Goal: Information Seeking & Learning: Learn about a topic

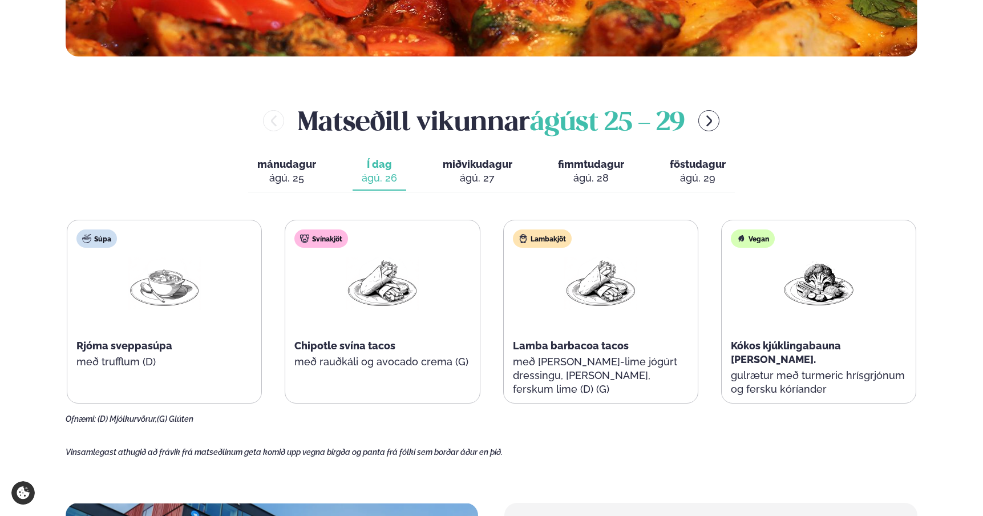
scroll to position [458, 0]
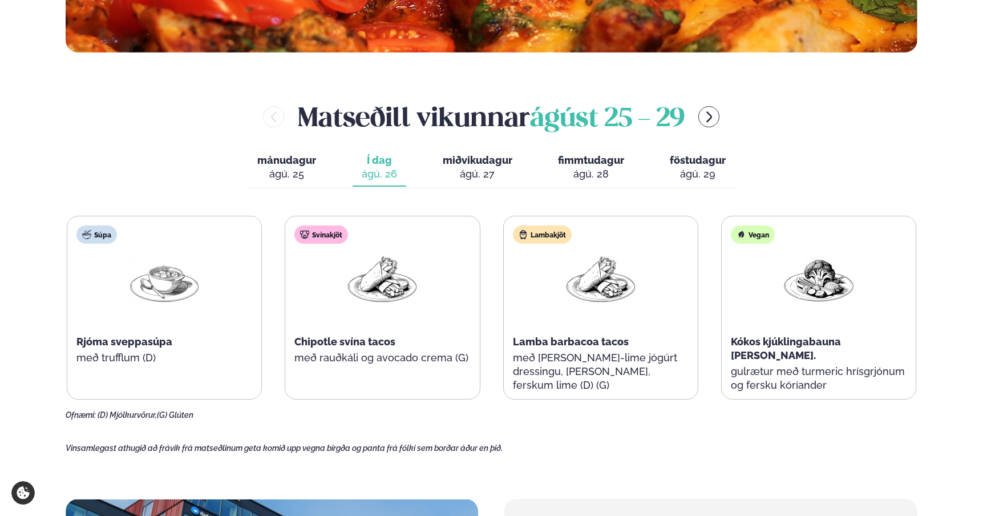
click at [183, 91] on main "[PERSON_NAME] / Vikumatseðill Vikulegt matseðill okkar Komdu með á dagana þar s…" at bounding box center [491, 304] width 921 height 1524
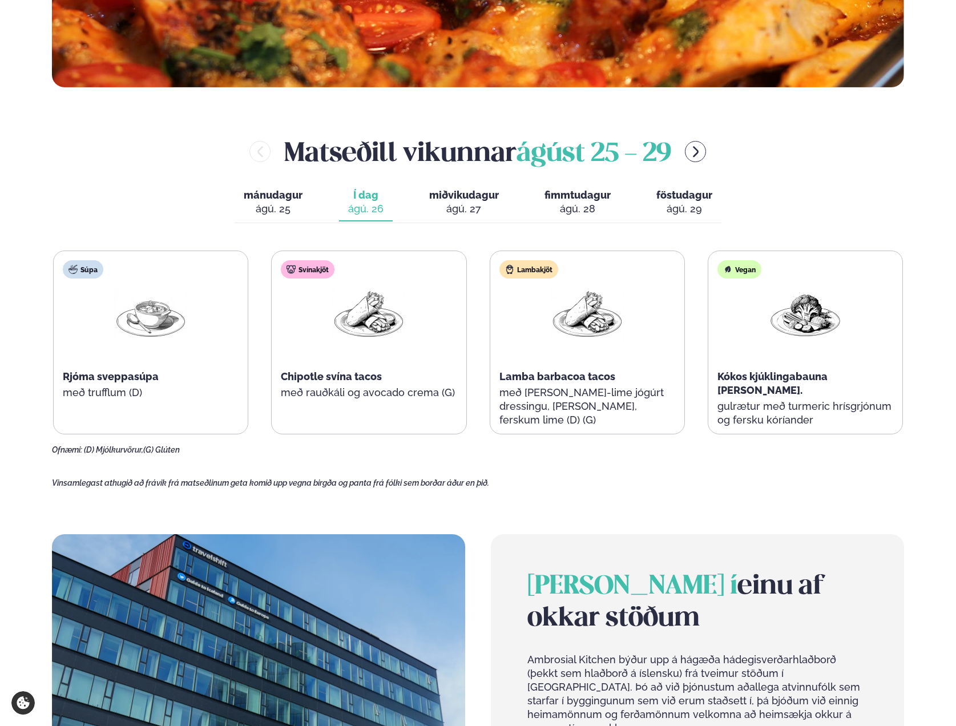
scroll to position [550, 0]
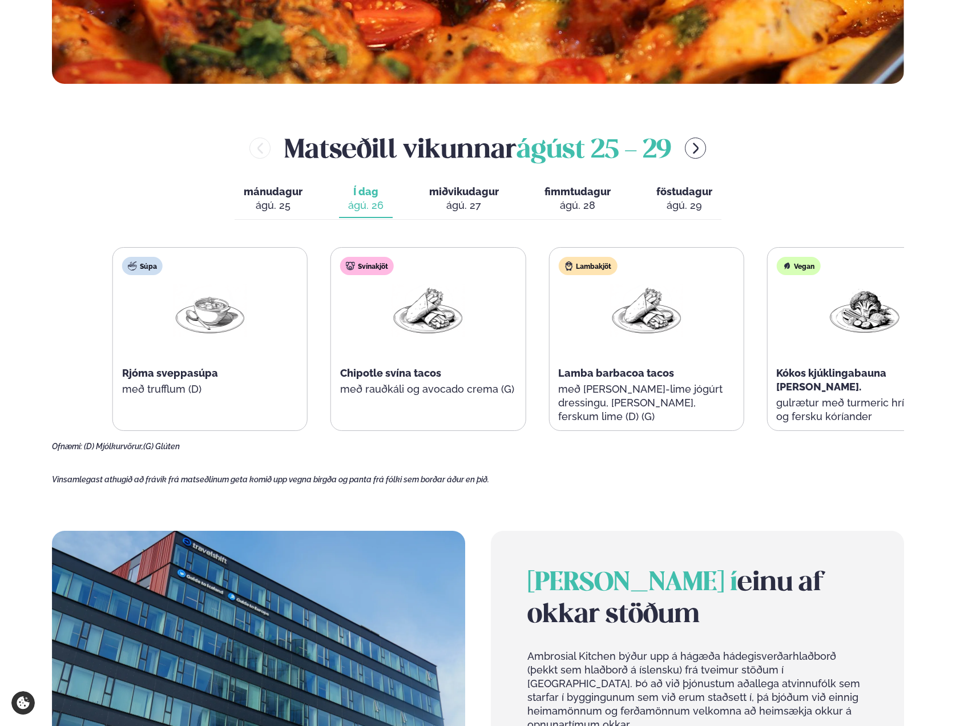
click at [417, 381] on div "Svínakjöt Chipotle svína tacos með rauðkáli og avocado crema (G)" at bounding box center [428, 339] width 194 height 183
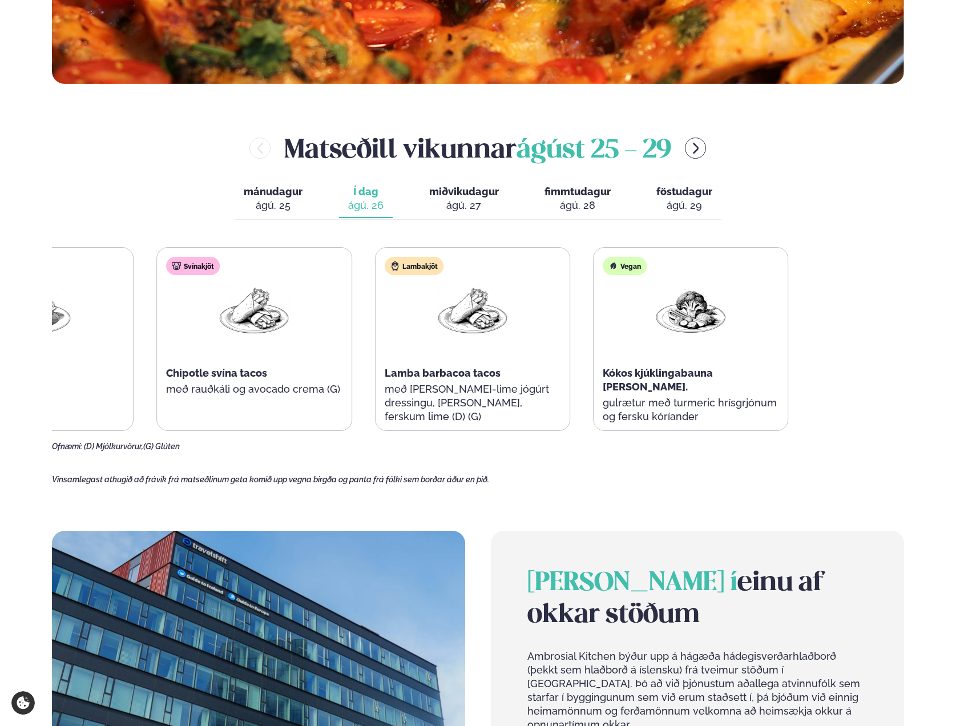
click at [249, 360] on div "Súpa Rjóma sveppasúpa með trufflum (D) Svínakjöt Chipotle svína tacos með rauðk…" at bounding box center [363, 339] width 850 height 184
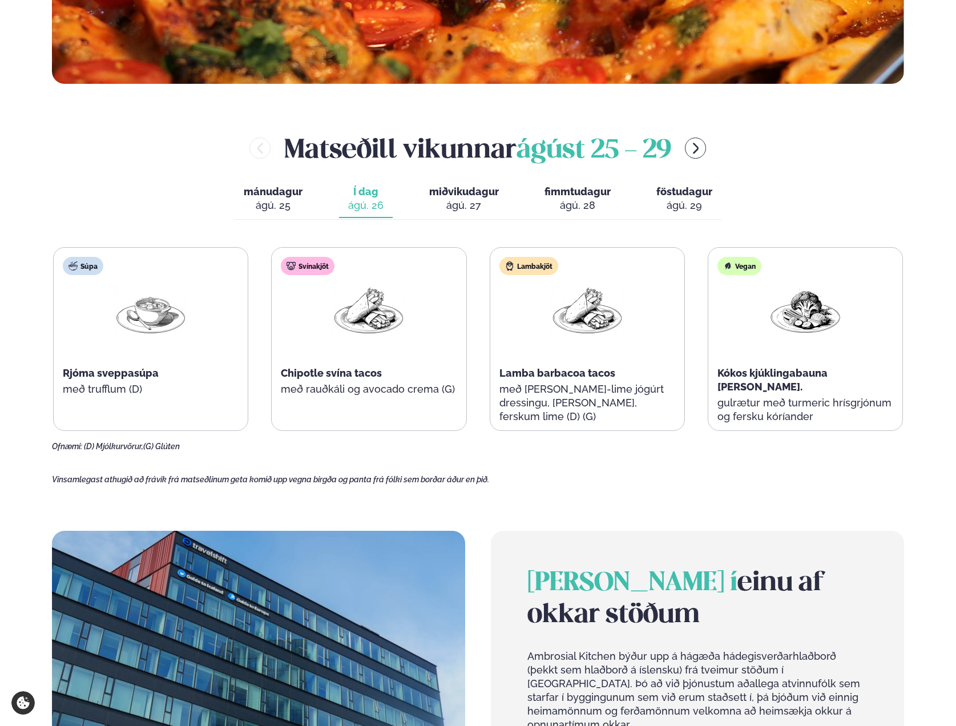
click at [297, 373] on span "Chipotle svína tacos" at bounding box center [331, 373] width 101 height 12
click at [304, 374] on span "Chipotle svína tacos" at bounding box center [331, 373] width 101 height 12
click at [569, 382] on p "með [PERSON_NAME]-lime jógúrt dressingu, [PERSON_NAME], ferskum lime (D) (G)" at bounding box center [587, 402] width 176 height 41
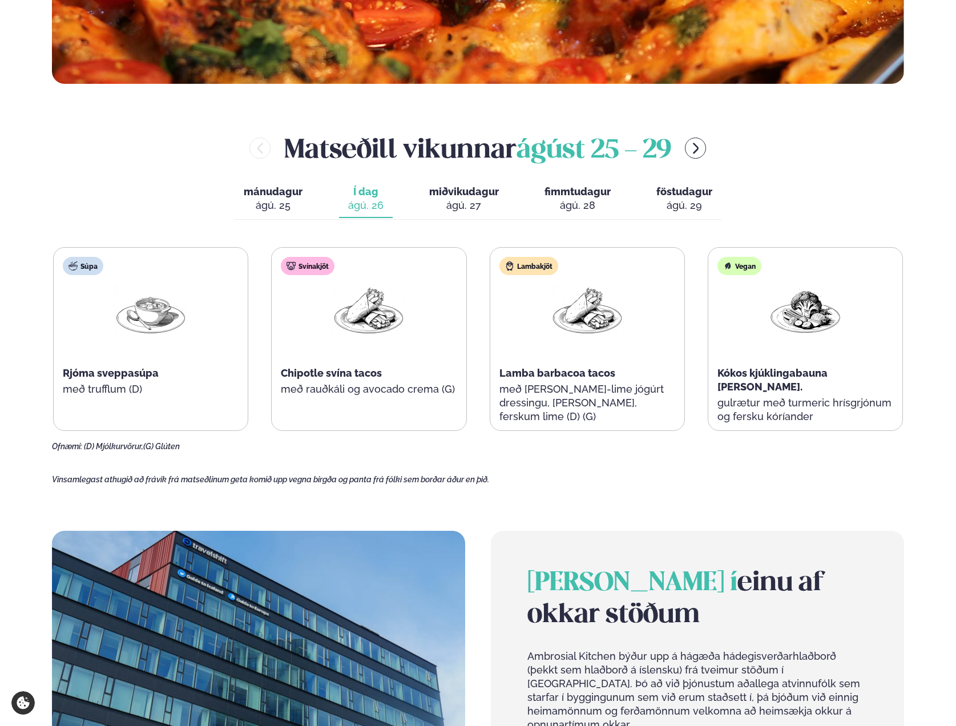
click at [569, 382] on p "með [PERSON_NAME]-lime jógúrt dressingu, [PERSON_NAME], ferskum lime (D) (G)" at bounding box center [587, 402] width 176 height 41
